Goal: Find specific page/section: Find specific page/section

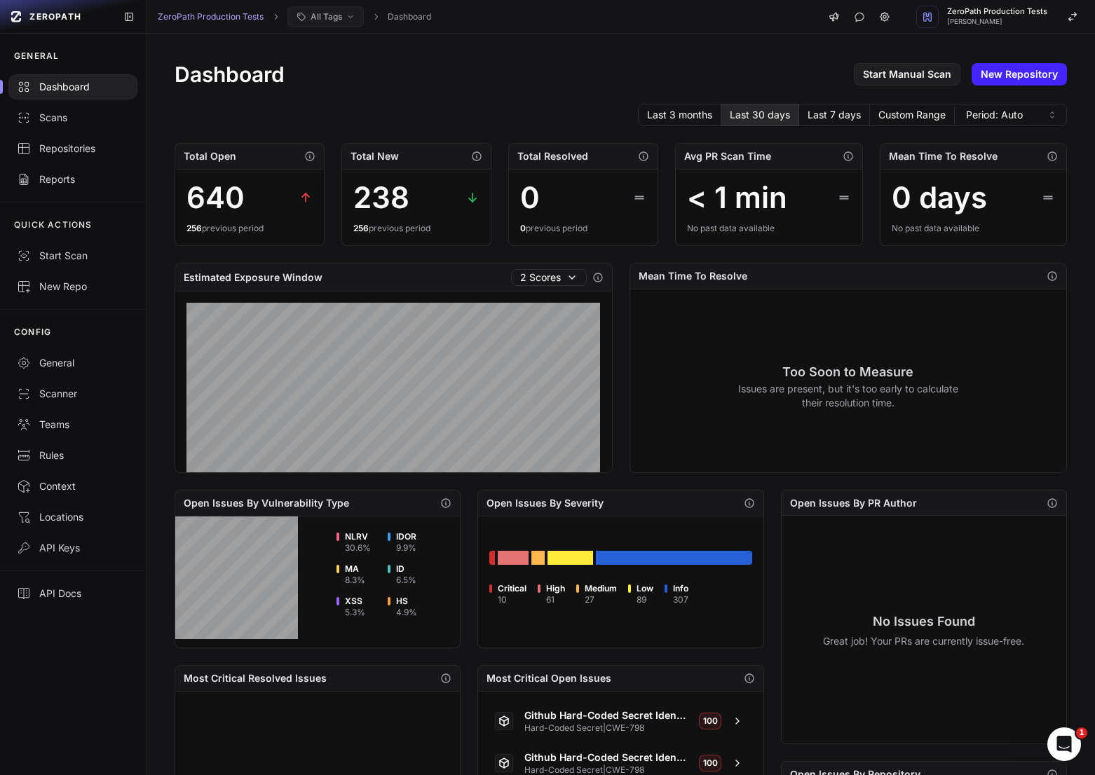
click at [328, 22] on button "All Tags" at bounding box center [325, 16] width 76 height 21
click at [252, 124] on div "Last 3 months Last 30 days Last 7 days Custom Range Period: Auto" at bounding box center [621, 115] width 892 height 22
click at [91, 152] on div "Repositories" at bounding box center [73, 149] width 112 height 14
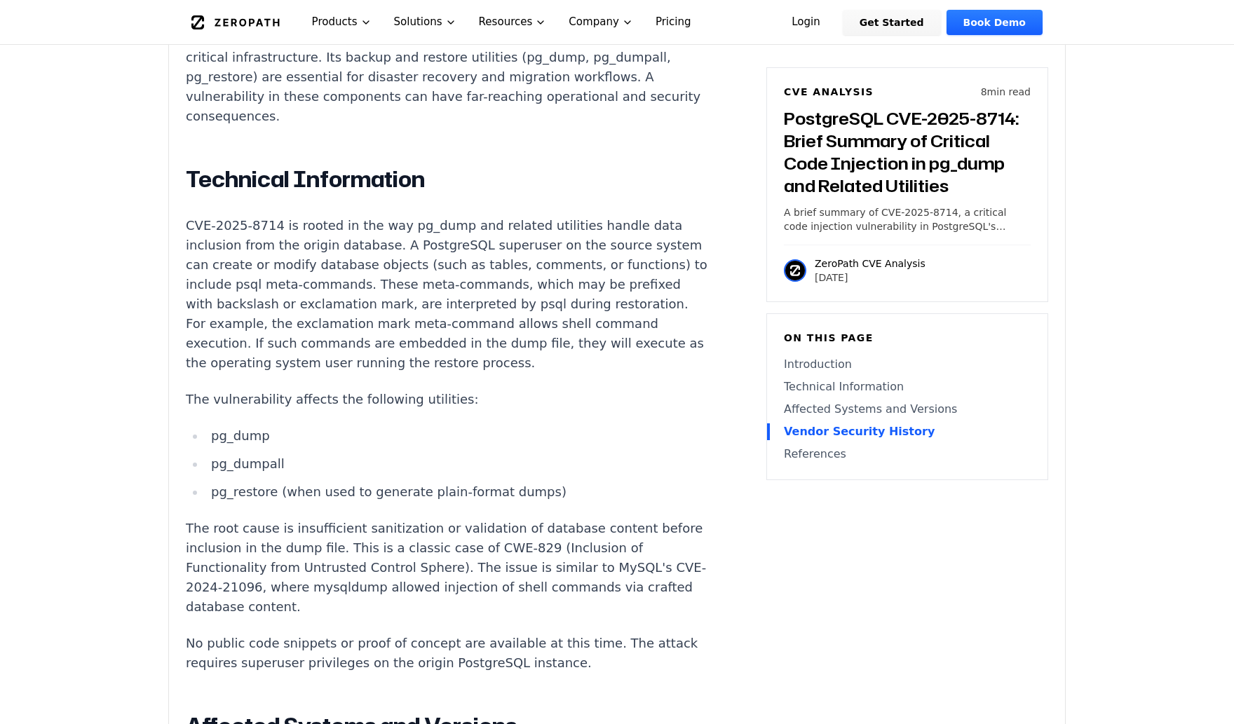
scroll to position [995, 0]
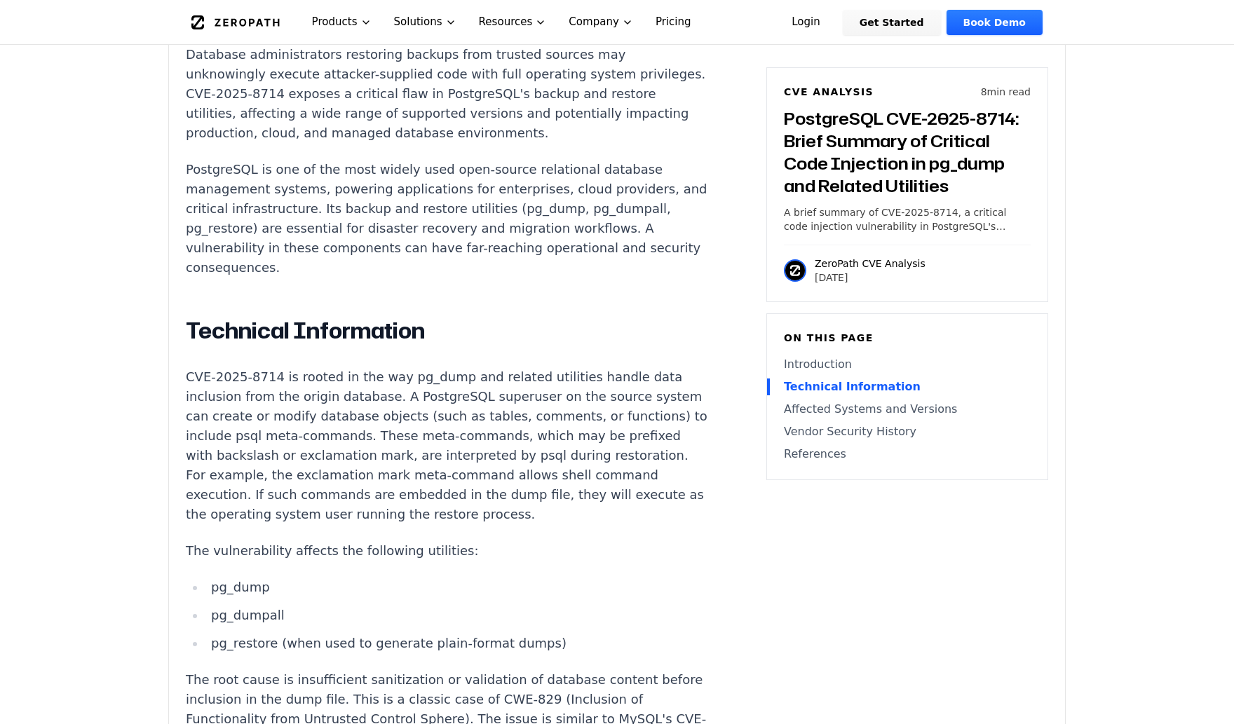
click at [245, 28] on icon "Global" at bounding box center [235, 22] width 88 height 14
